Goal: Find specific page/section: Find specific page/section

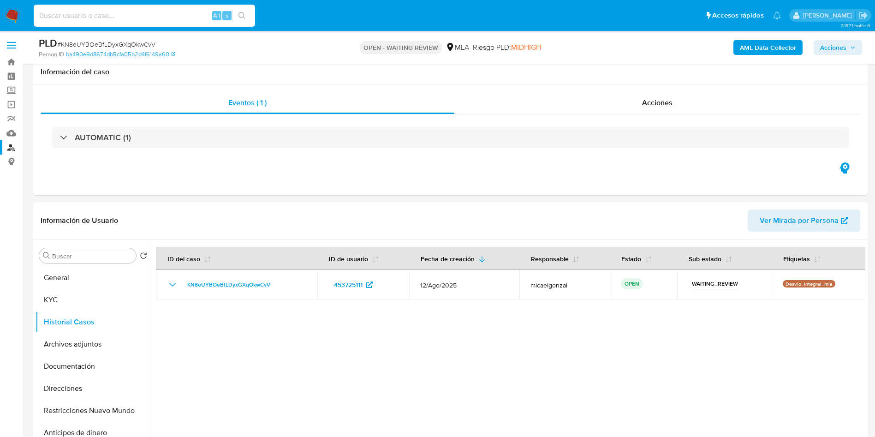
select select "10"
click at [115, 16] on input at bounding box center [144, 16] width 221 height 12
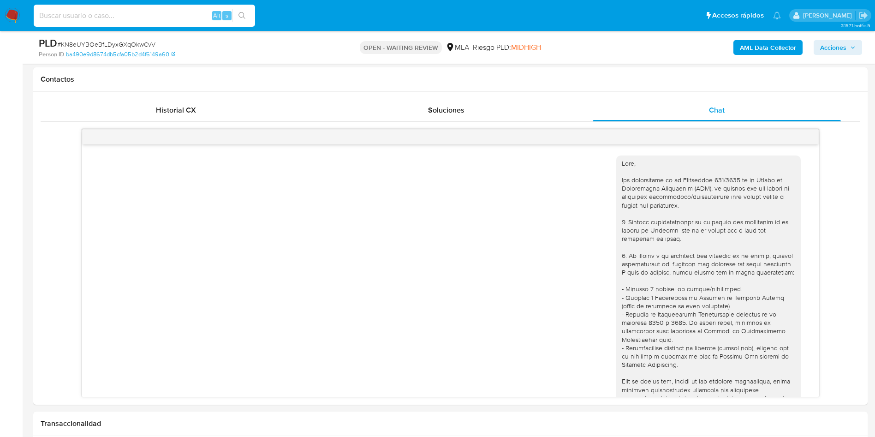
scroll to position [1011, 0]
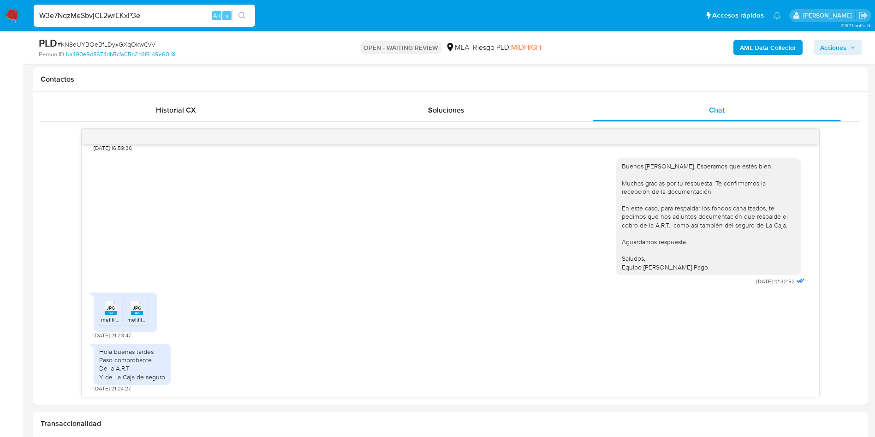
type input "W3e7NqzMeSbvjCL2wrEKxP3e"
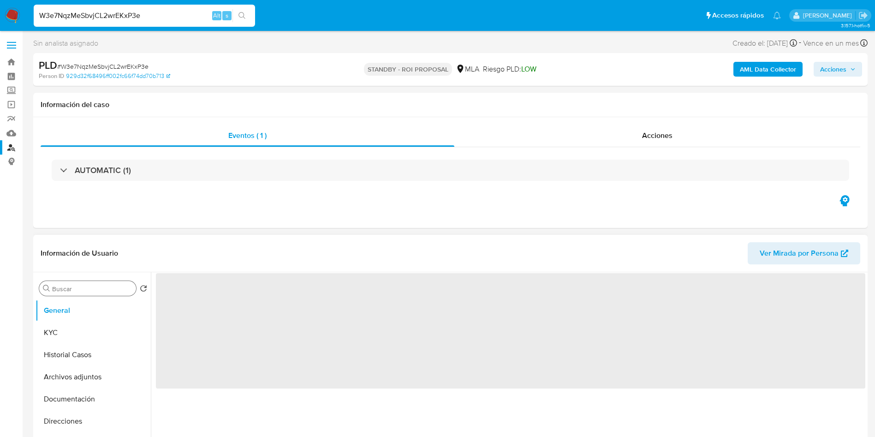
click at [79, 288] on input "Buscar" at bounding box center [92, 289] width 80 height 8
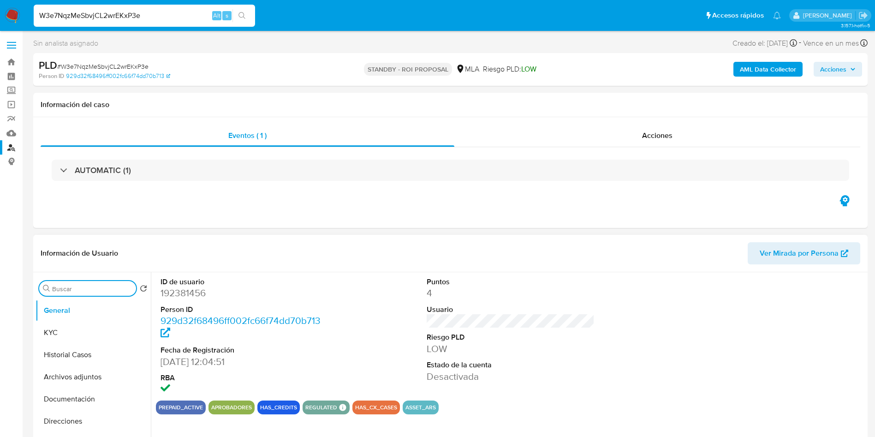
type input "a"
select select "10"
type input "ap"
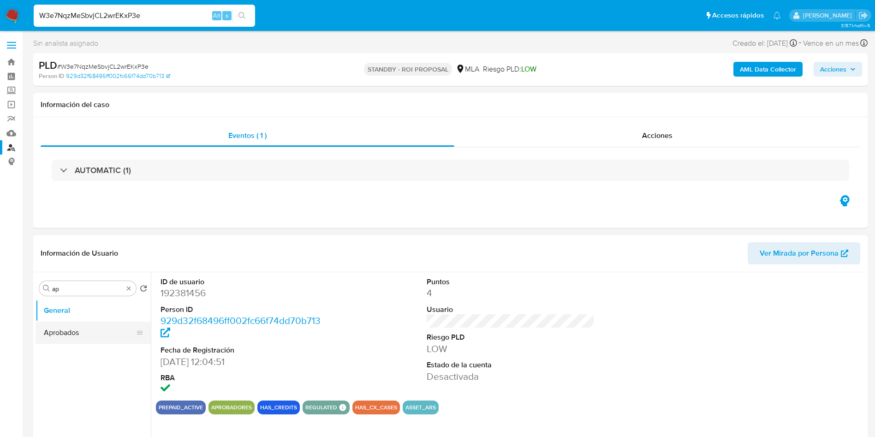
click at [71, 334] on button "Aprobados" at bounding box center [90, 332] width 108 height 22
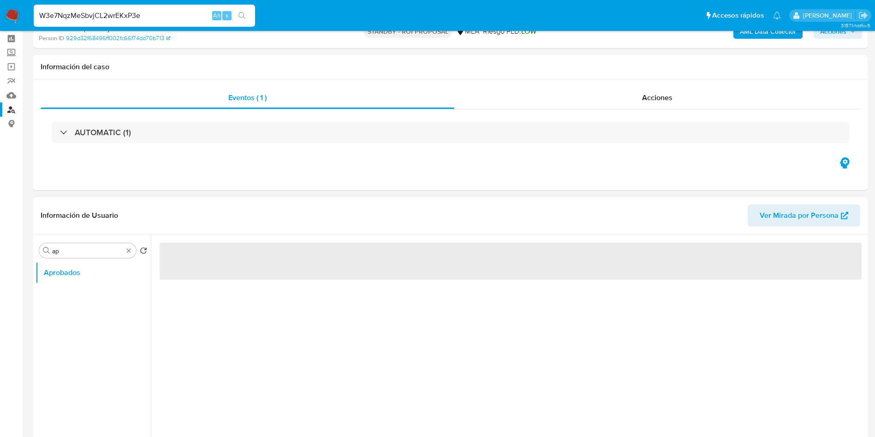
scroll to position [69, 0]
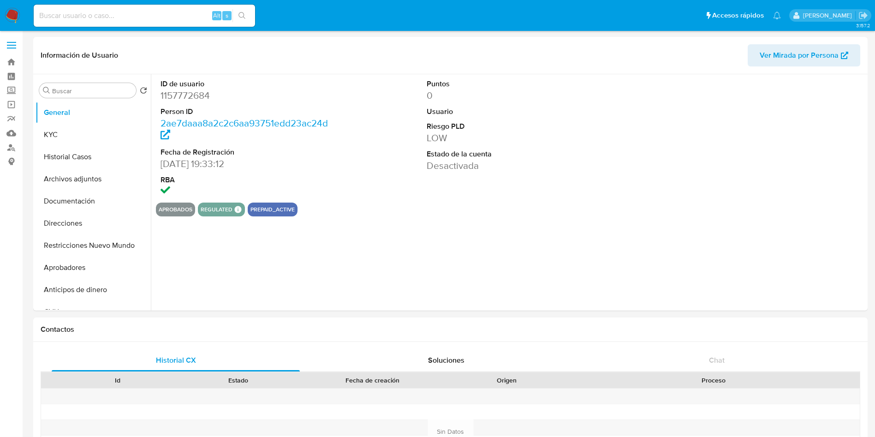
select select "10"
